Goal: Task Accomplishment & Management: Use online tool/utility

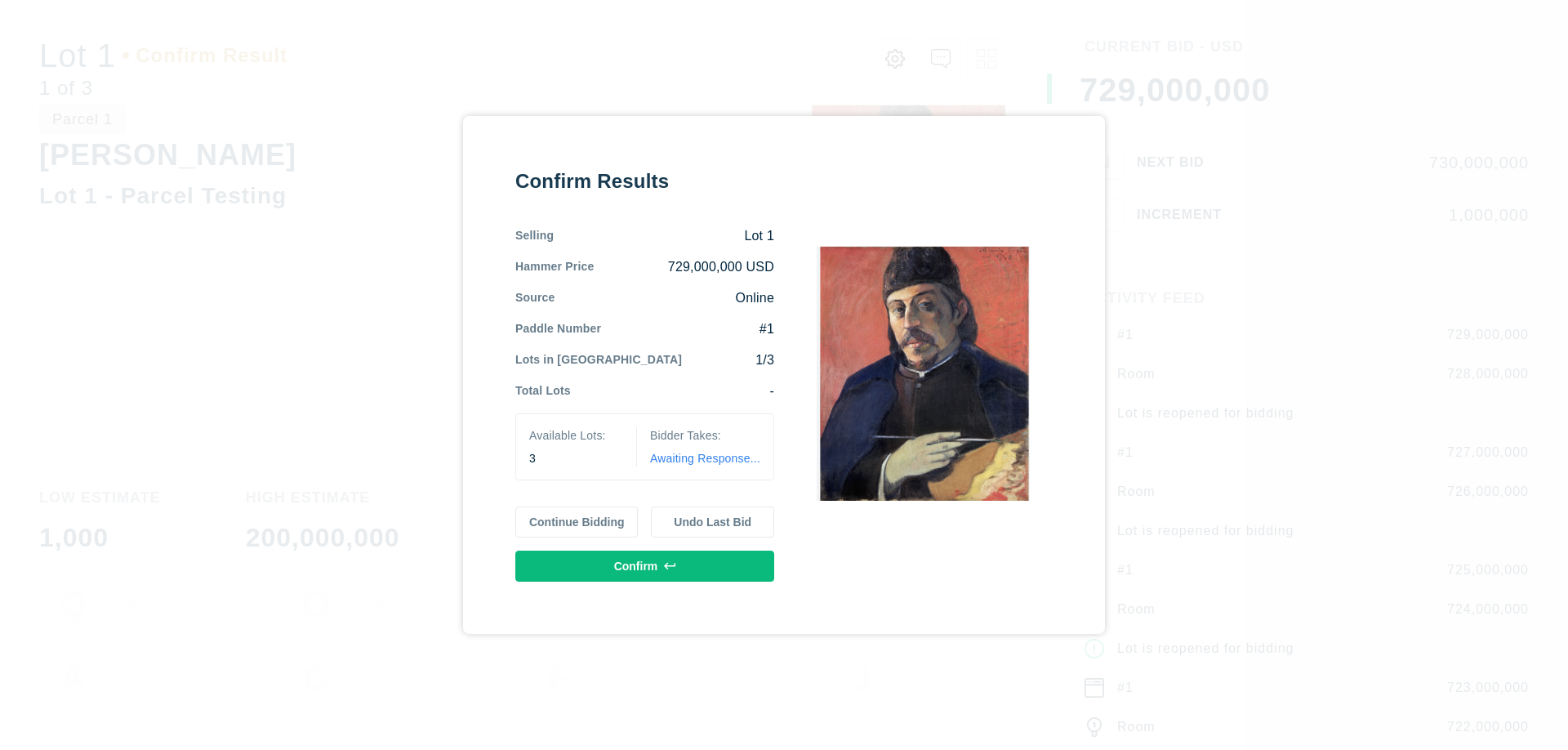
click at [578, 522] on button "Continue Bidding" at bounding box center [577, 523] width 124 height 31
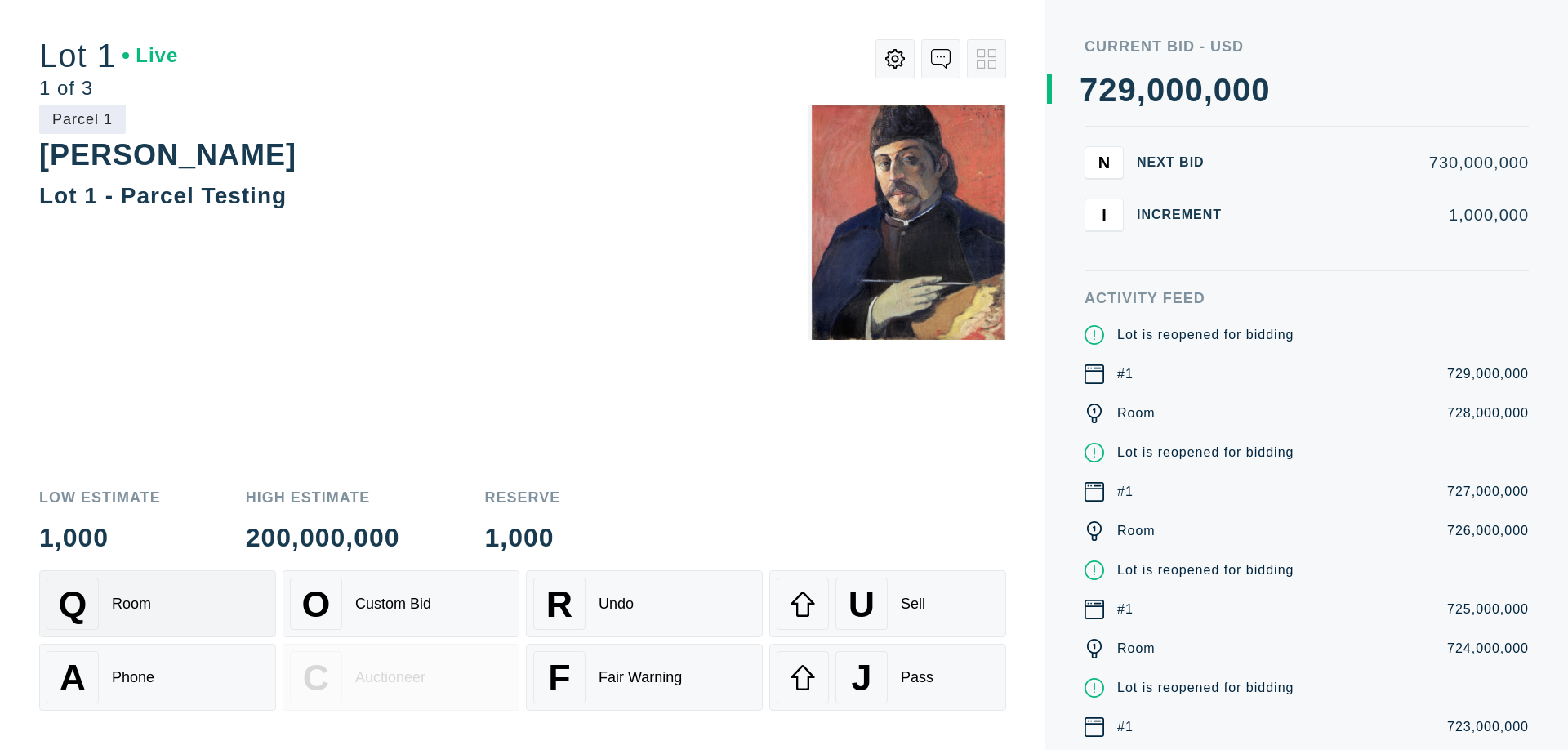
click at [157, 604] on div "Q Room" at bounding box center [158, 603] width 222 height 52
